Goal: Task Accomplishment & Management: Manage account settings

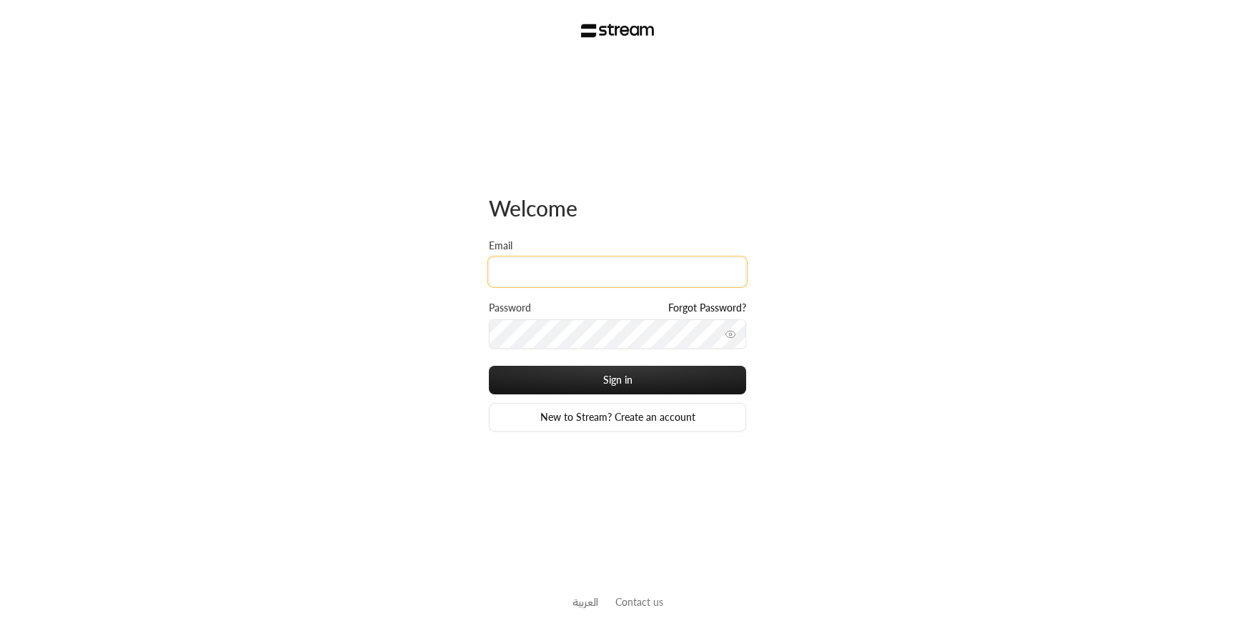
click at [552, 282] on input "Email" at bounding box center [617, 271] width 257 height 29
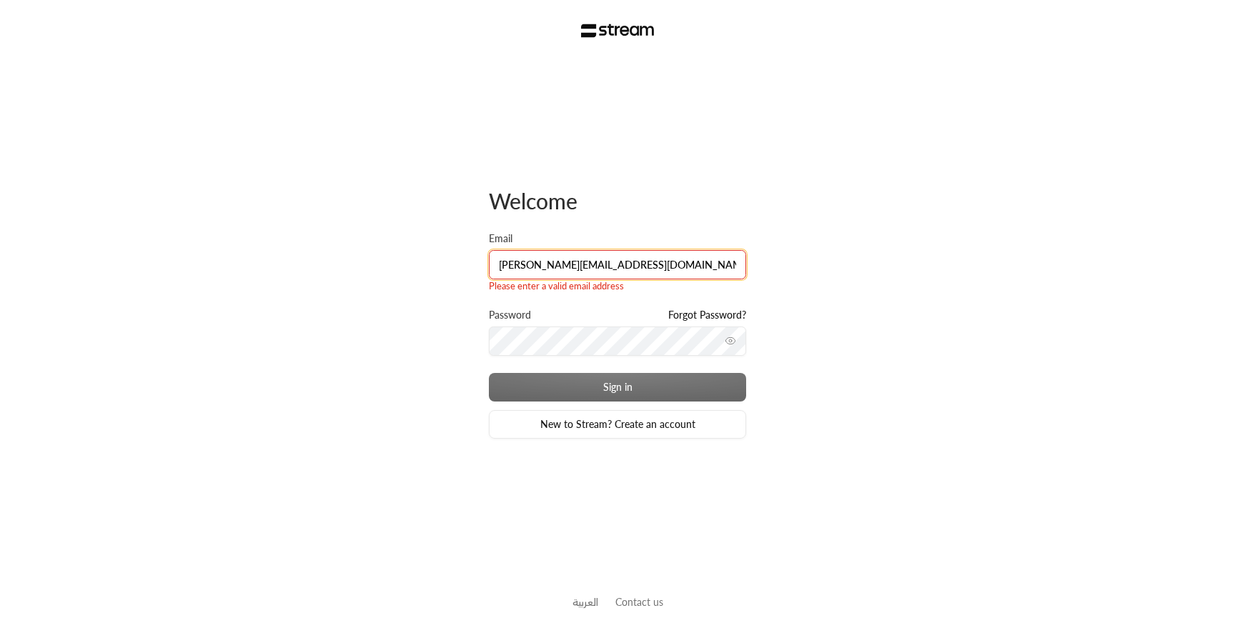
type input "[PERSON_NAME][EMAIL_ADDRESS][DOMAIN_NAME]"
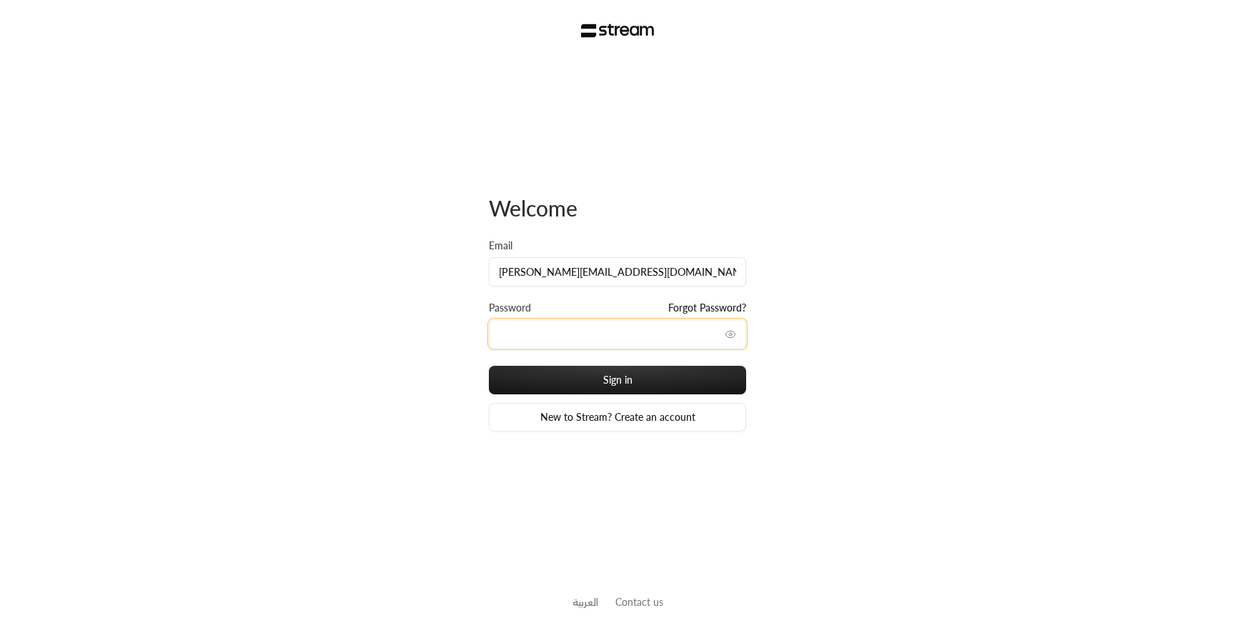
click at [489, 366] on button "Sign in" at bounding box center [617, 380] width 257 height 29
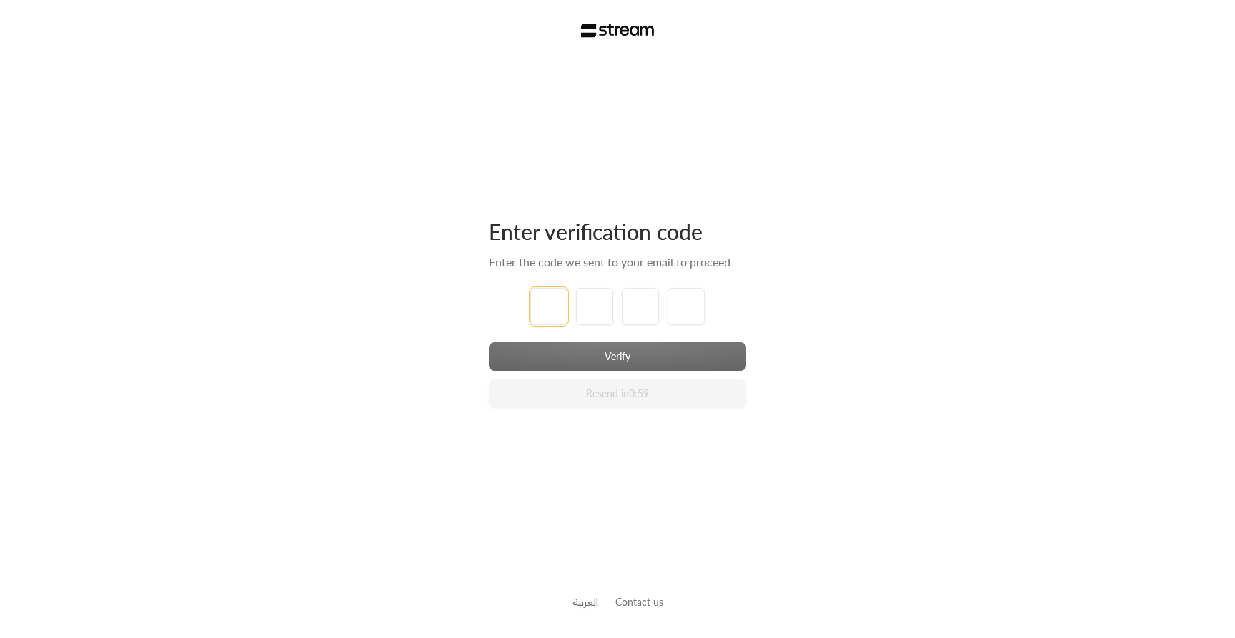
type input "1"
type input "2"
type input "3"
type input "4"
